Goal: Check status: Check status

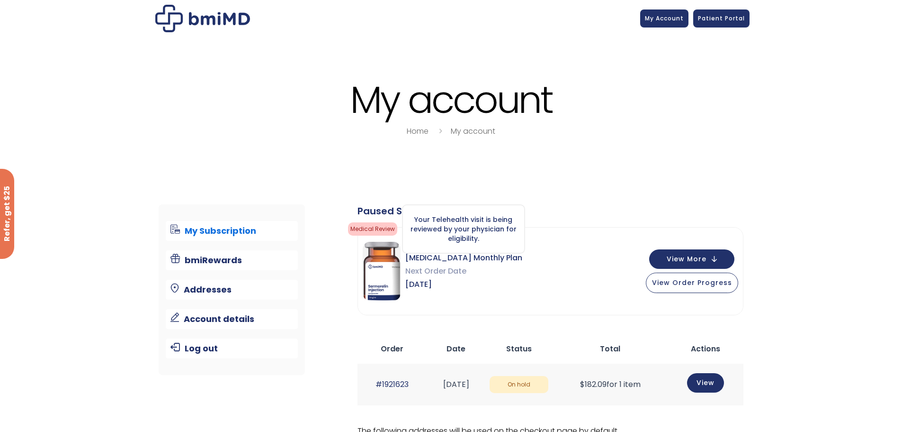
click at [377, 229] on span "Medical Review" at bounding box center [372, 228] width 49 height 13
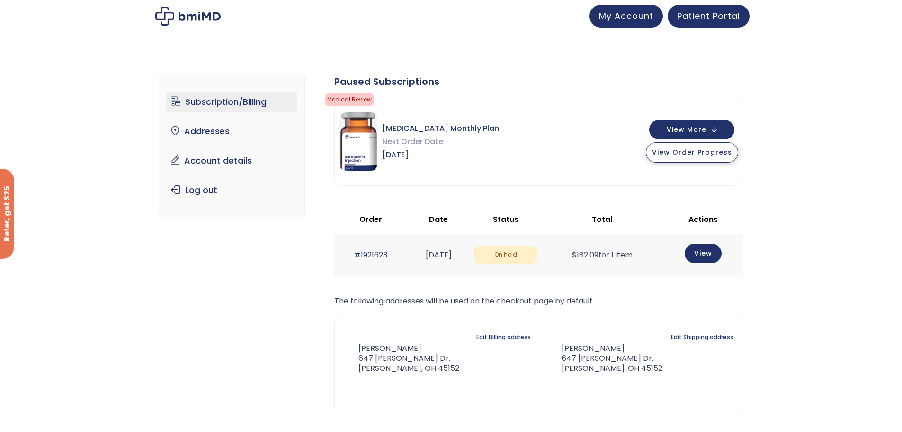
click at [720, 152] on span "View Order Progress" at bounding box center [692, 151] width 80 height 9
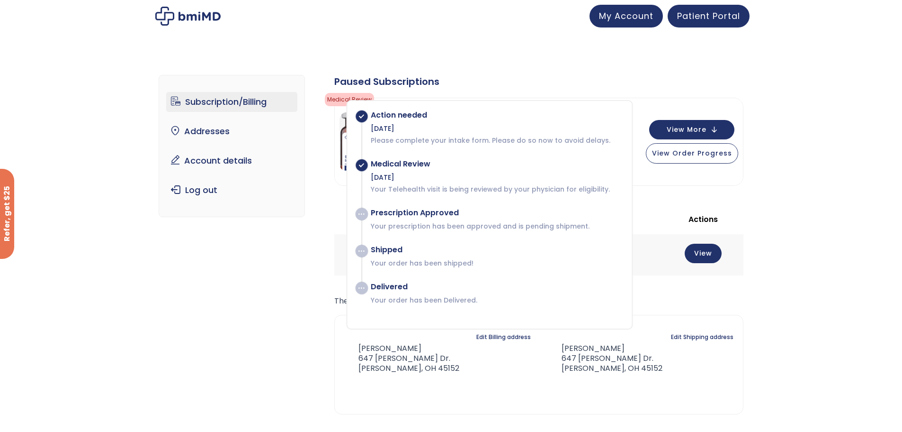
click at [524, 184] on p "Your Telehealth visit is being reviewed by your physician for eligibility." at bounding box center [497, 188] width 252 height 9
click at [182, 160] on link "Account details" at bounding box center [231, 161] width 131 height 20
